Goal: Task Accomplishment & Management: Use online tool/utility

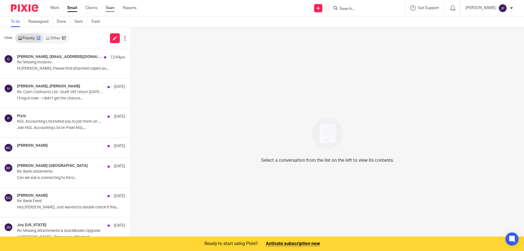
click at [112, 8] on link "Team" at bounding box center [110, 7] width 9 height 5
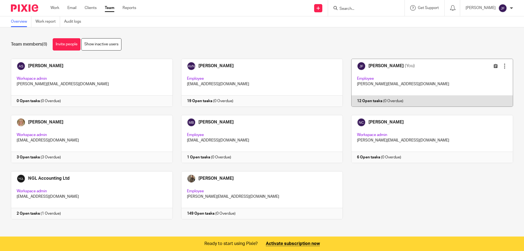
click at [365, 100] on link at bounding box center [428, 83] width 170 height 48
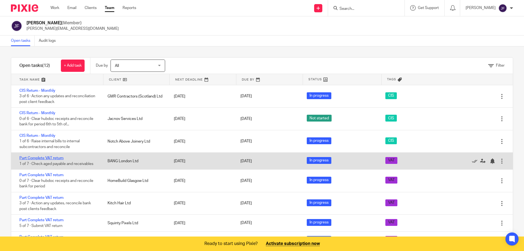
click at [58, 157] on link "Part Complete VAT return" at bounding box center [41, 158] width 44 height 4
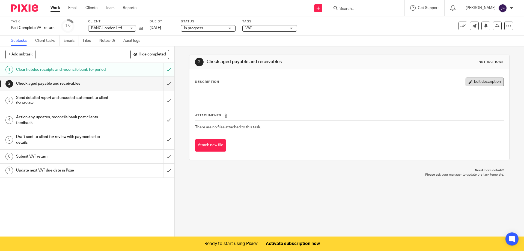
click at [486, 83] on button "Edit description" at bounding box center [485, 82] width 38 height 9
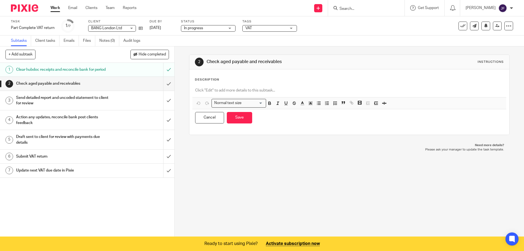
click at [230, 89] on p at bounding box center [349, 90] width 308 height 5
click at [234, 120] on button "Save" at bounding box center [239, 118] width 25 height 12
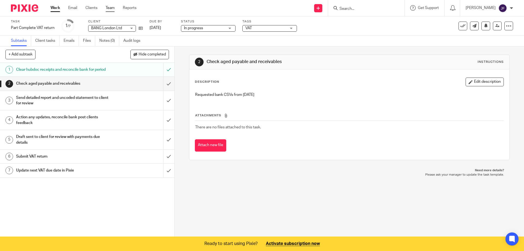
click at [112, 7] on link "Team" at bounding box center [110, 7] width 9 height 5
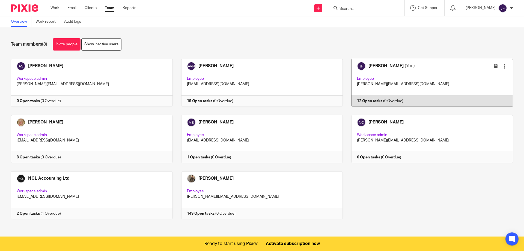
click at [367, 100] on link at bounding box center [428, 83] width 170 height 48
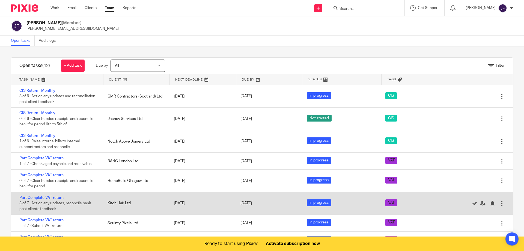
click at [124, 201] on div "Kitch Hair Ltd" at bounding box center [135, 203] width 66 height 11
click at [52, 198] on link "Part Complete VAT return" at bounding box center [41, 198] width 44 height 4
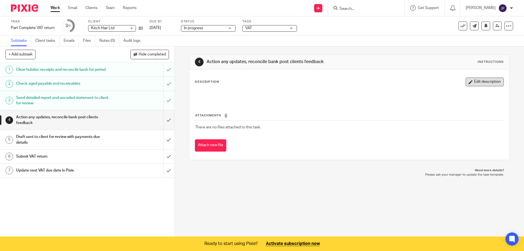
click at [482, 83] on button "Edit description" at bounding box center [485, 82] width 38 height 9
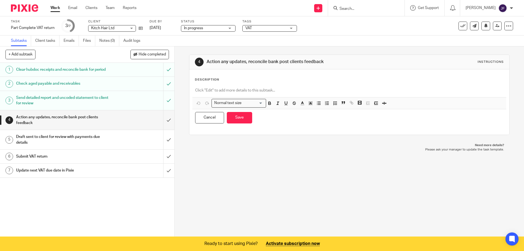
click at [238, 90] on p at bounding box center [349, 90] width 308 height 5
click at [238, 116] on button "Save" at bounding box center [239, 118] width 25 height 12
